Goal: Entertainment & Leisure: Browse casually

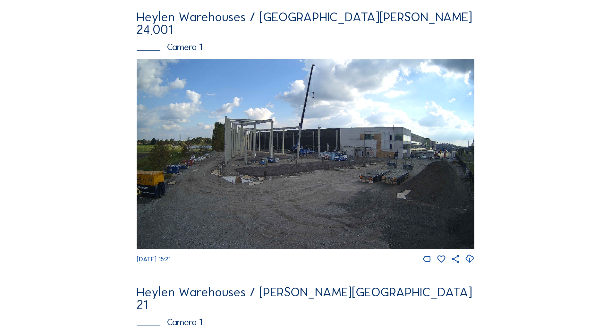
scroll to position [609, 0]
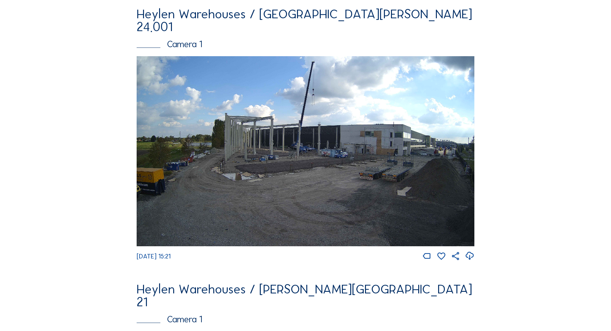
click at [305, 115] on img at bounding box center [306, 151] width 338 height 190
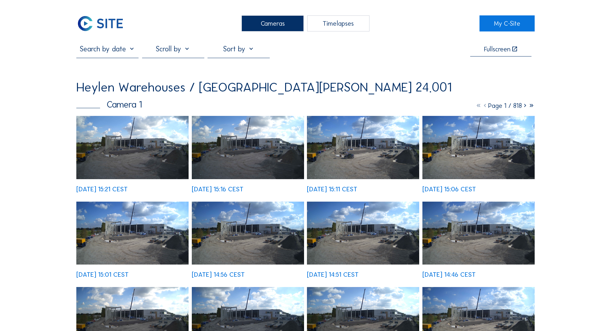
click at [125, 147] on img at bounding box center [132, 147] width 112 height 63
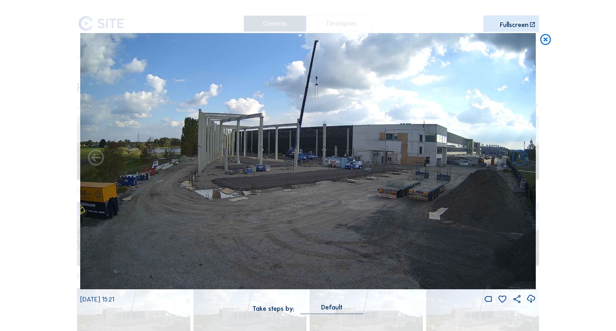
click at [544, 42] on icon at bounding box center [545, 39] width 13 height 13
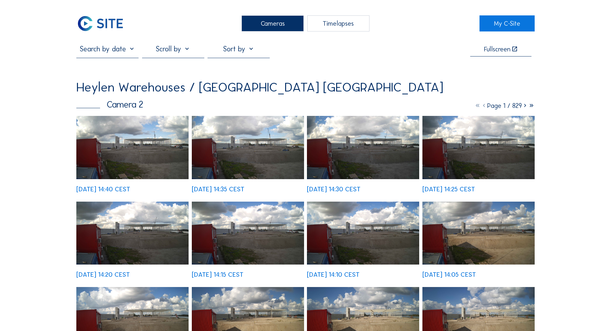
click at [273, 27] on div "Cameras" at bounding box center [272, 23] width 62 height 16
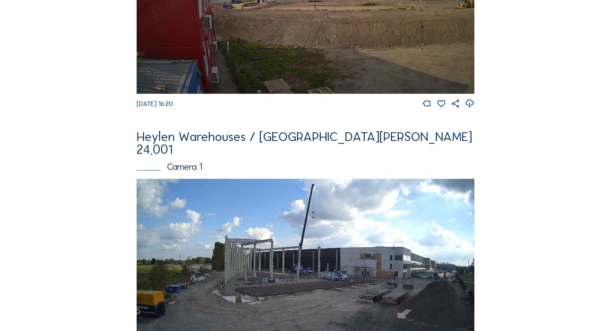
scroll to position [545, 0]
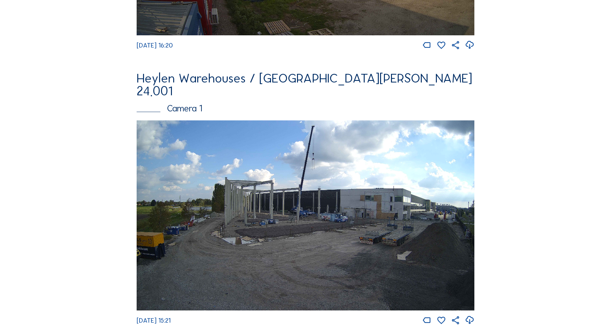
click at [269, 149] on img at bounding box center [306, 215] width 338 height 190
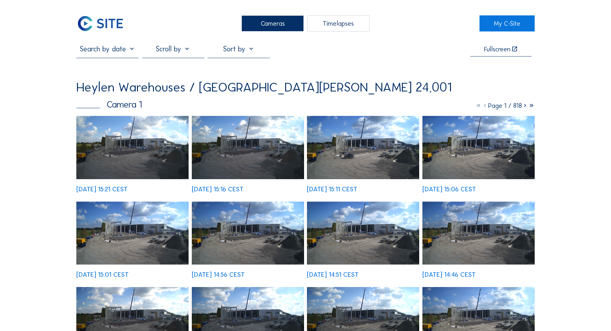
click at [146, 133] on img at bounding box center [132, 147] width 112 height 63
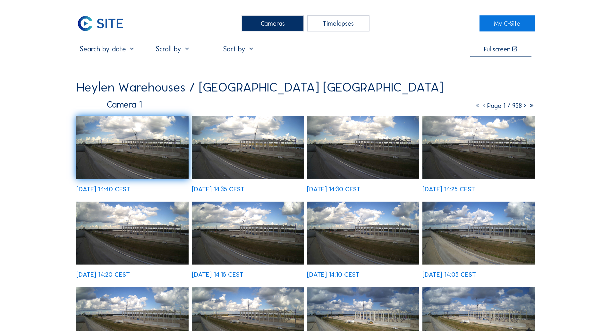
click at [152, 142] on img at bounding box center [132, 147] width 112 height 63
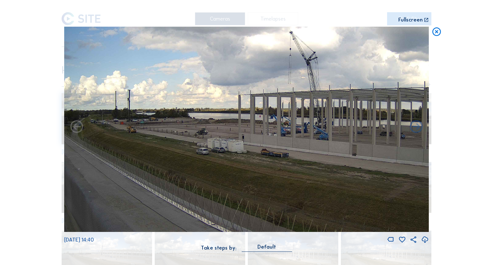
drag, startPoint x: 347, startPoint y: 133, endPoint x: 353, endPoint y: 139, distance: 8.4
click at [355, 140] on img at bounding box center [246, 129] width 364 height 205
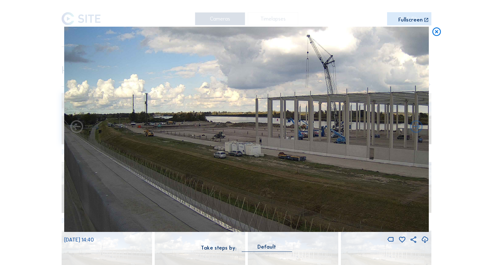
drag, startPoint x: 218, startPoint y: 127, endPoint x: 287, endPoint y: 167, distance: 79.3
click at [287, 167] on img at bounding box center [246, 129] width 364 height 205
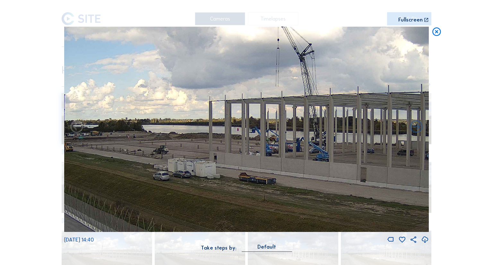
drag, startPoint x: 307, startPoint y: 167, endPoint x: 192, endPoint y: 154, distance: 115.2
click at [192, 154] on img at bounding box center [246, 129] width 364 height 205
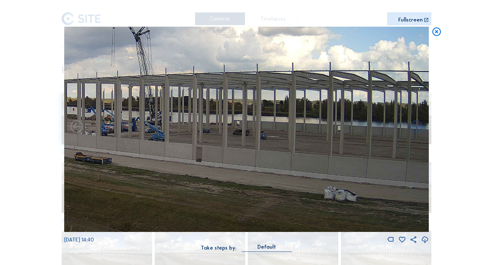
drag, startPoint x: 305, startPoint y: 149, endPoint x: 261, endPoint y: 143, distance: 44.0
click at [261, 143] on img at bounding box center [246, 129] width 364 height 205
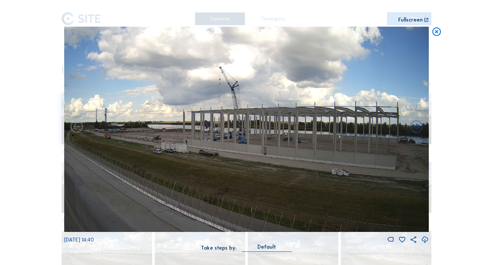
click at [318, 154] on img at bounding box center [246, 129] width 364 height 205
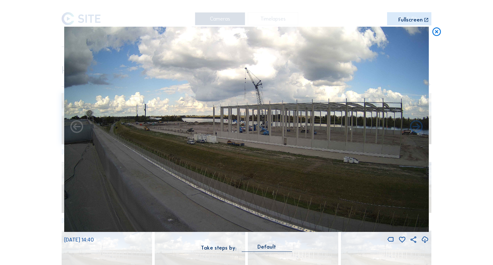
click at [299, 153] on img at bounding box center [246, 129] width 364 height 205
click at [494, 39] on icon at bounding box center [496, 36] width 12 height 12
